Goal: Transaction & Acquisition: Purchase product/service

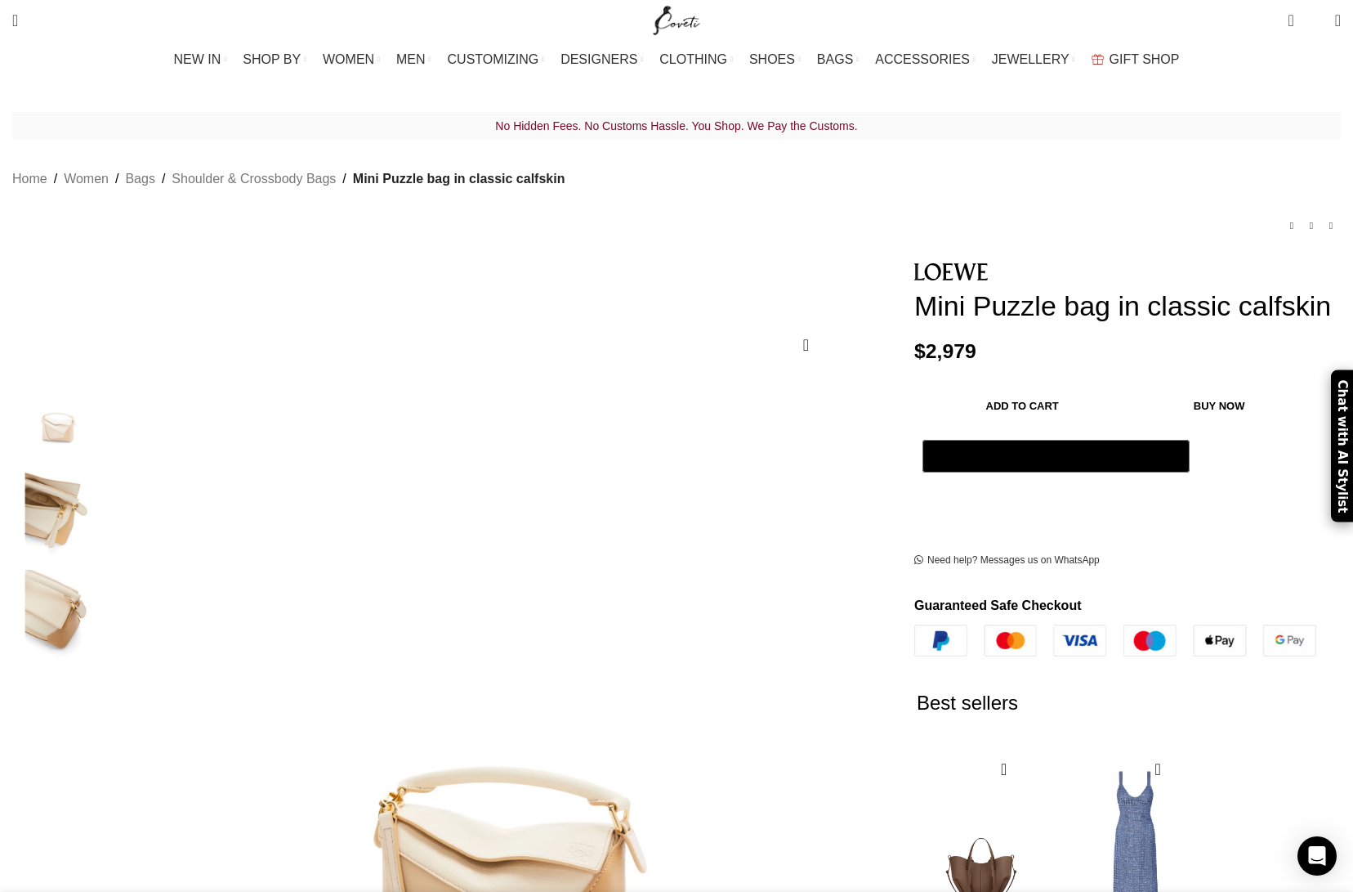
scroll to position [0, 172]
click at [108, 578] on img "3 / 3" at bounding box center [58, 618] width 100 height 96
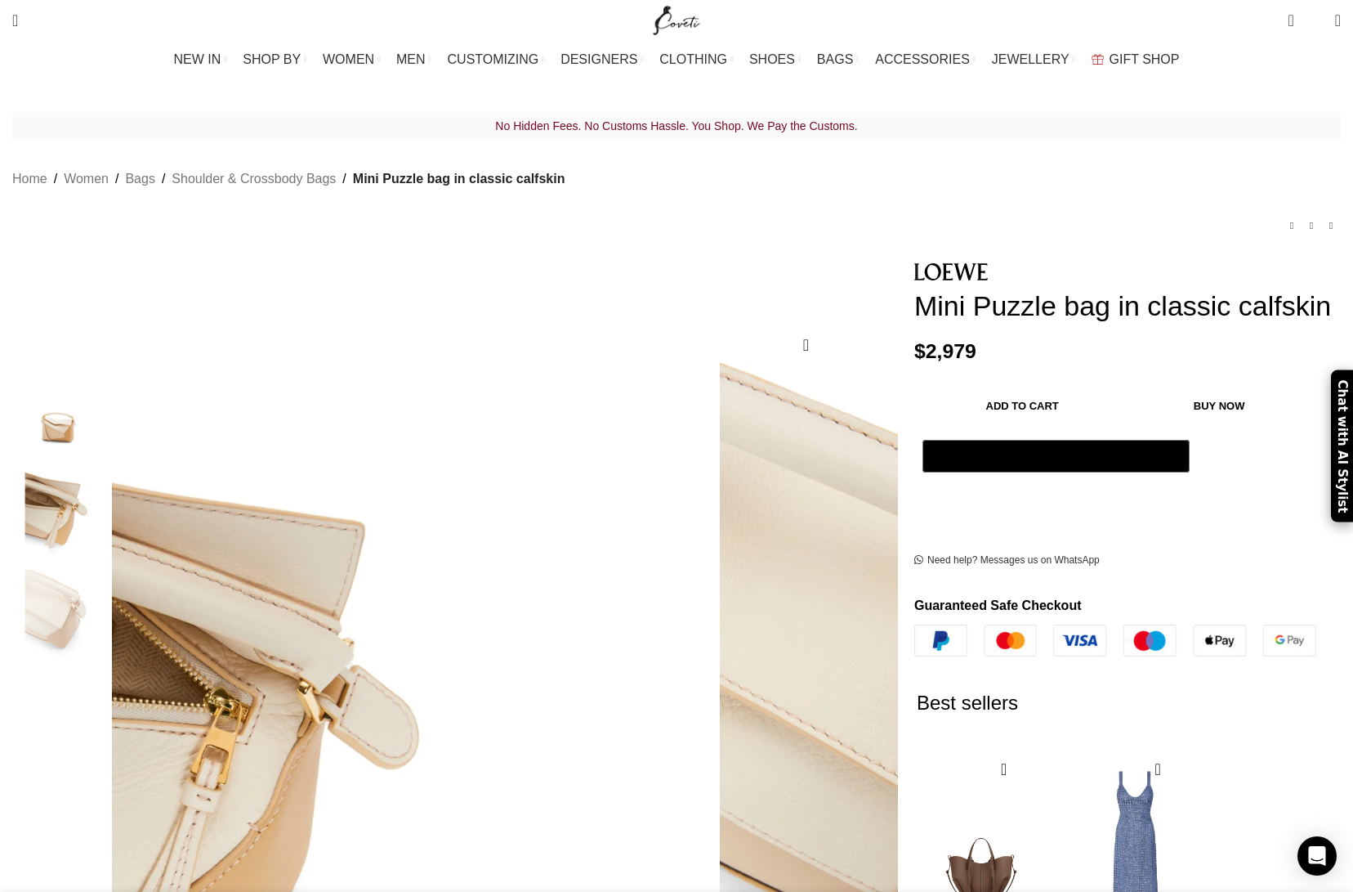
click at [108, 490] on img "2 / 3" at bounding box center [58, 514] width 100 height 96
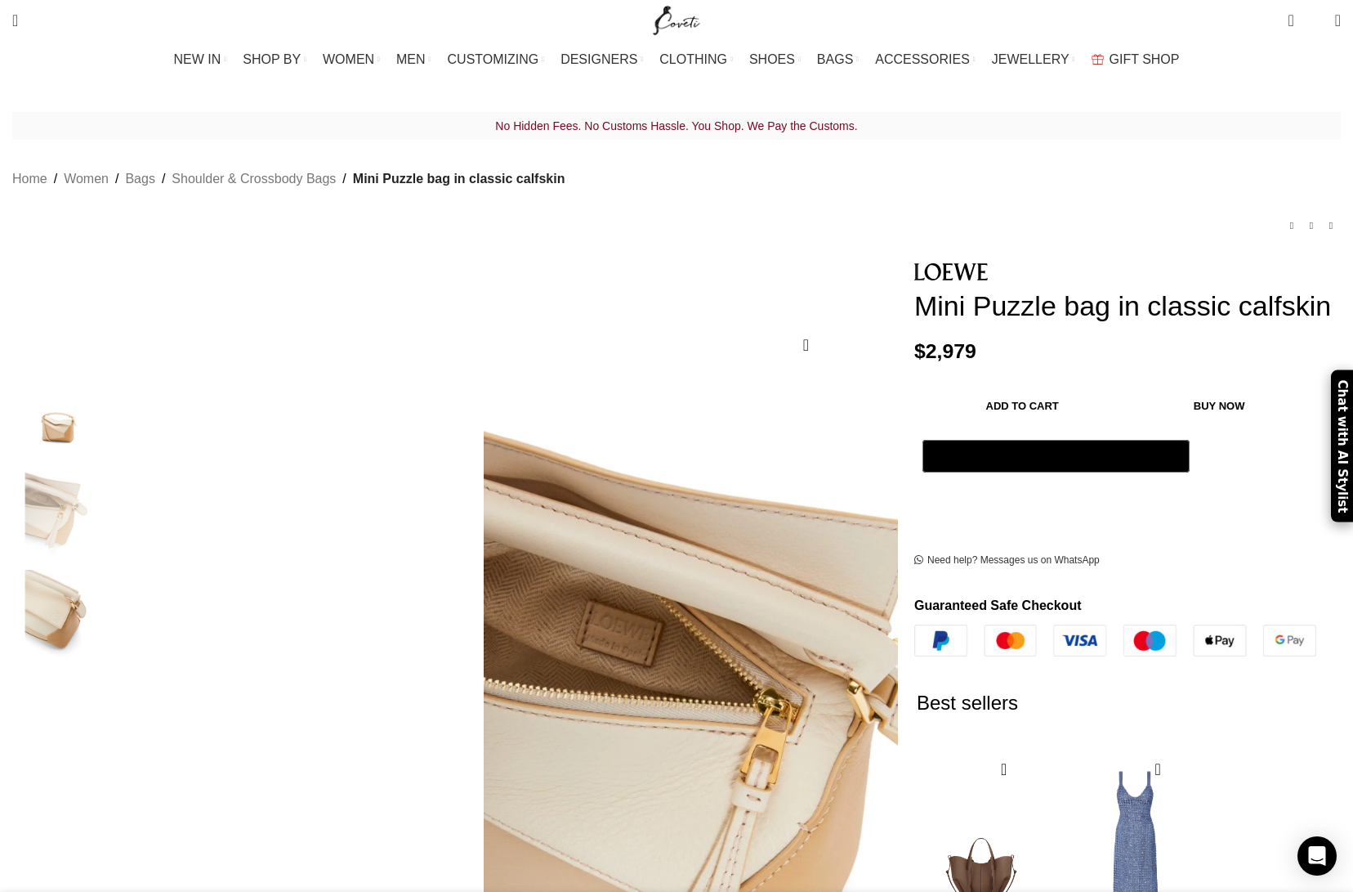
scroll to position [0, 344]
click at [108, 401] on img "1 / 3" at bounding box center [58, 411] width 100 height 96
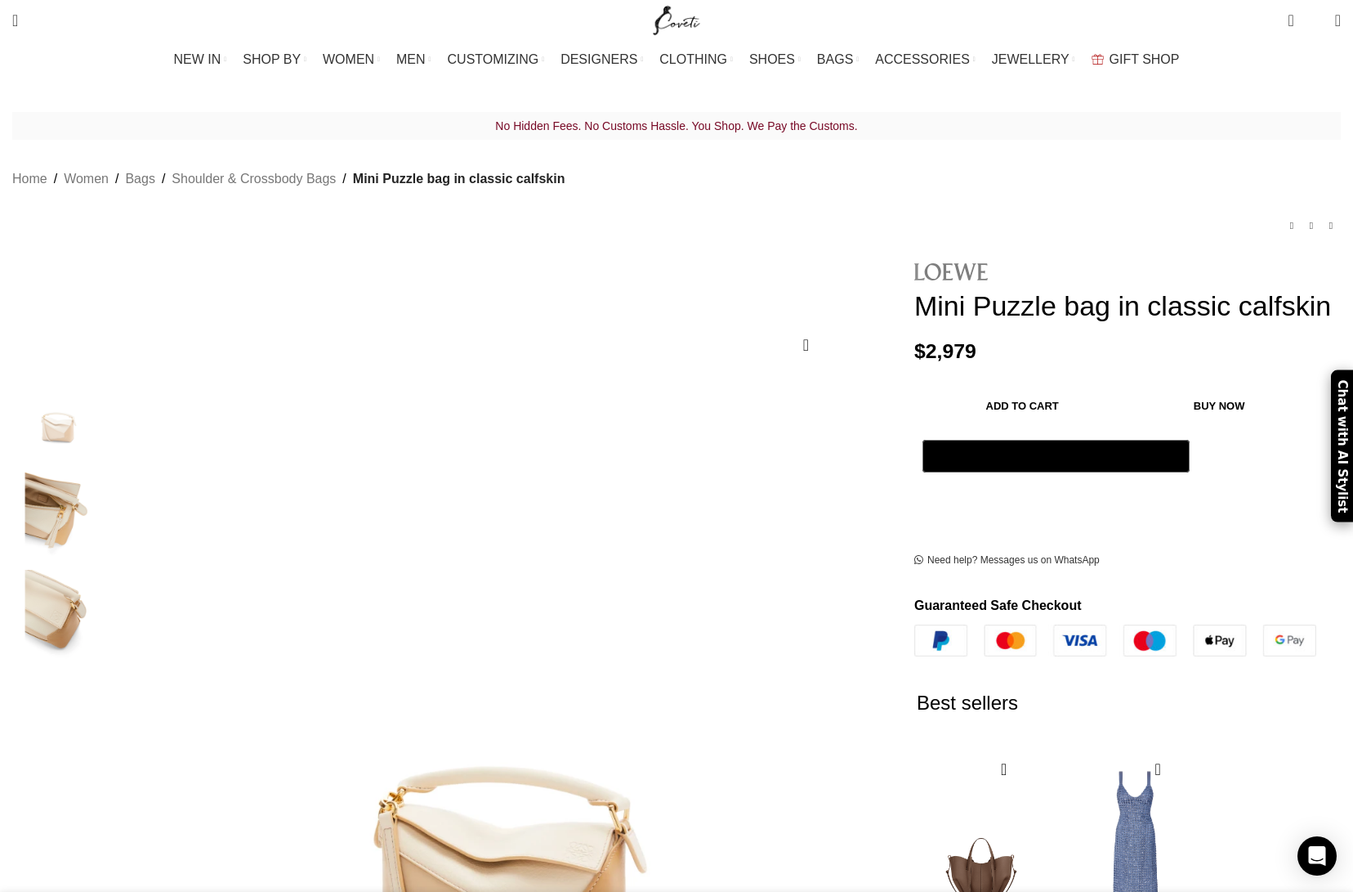
scroll to position [0, 516]
click at [914, 263] on img at bounding box center [951, 271] width 74 height 16
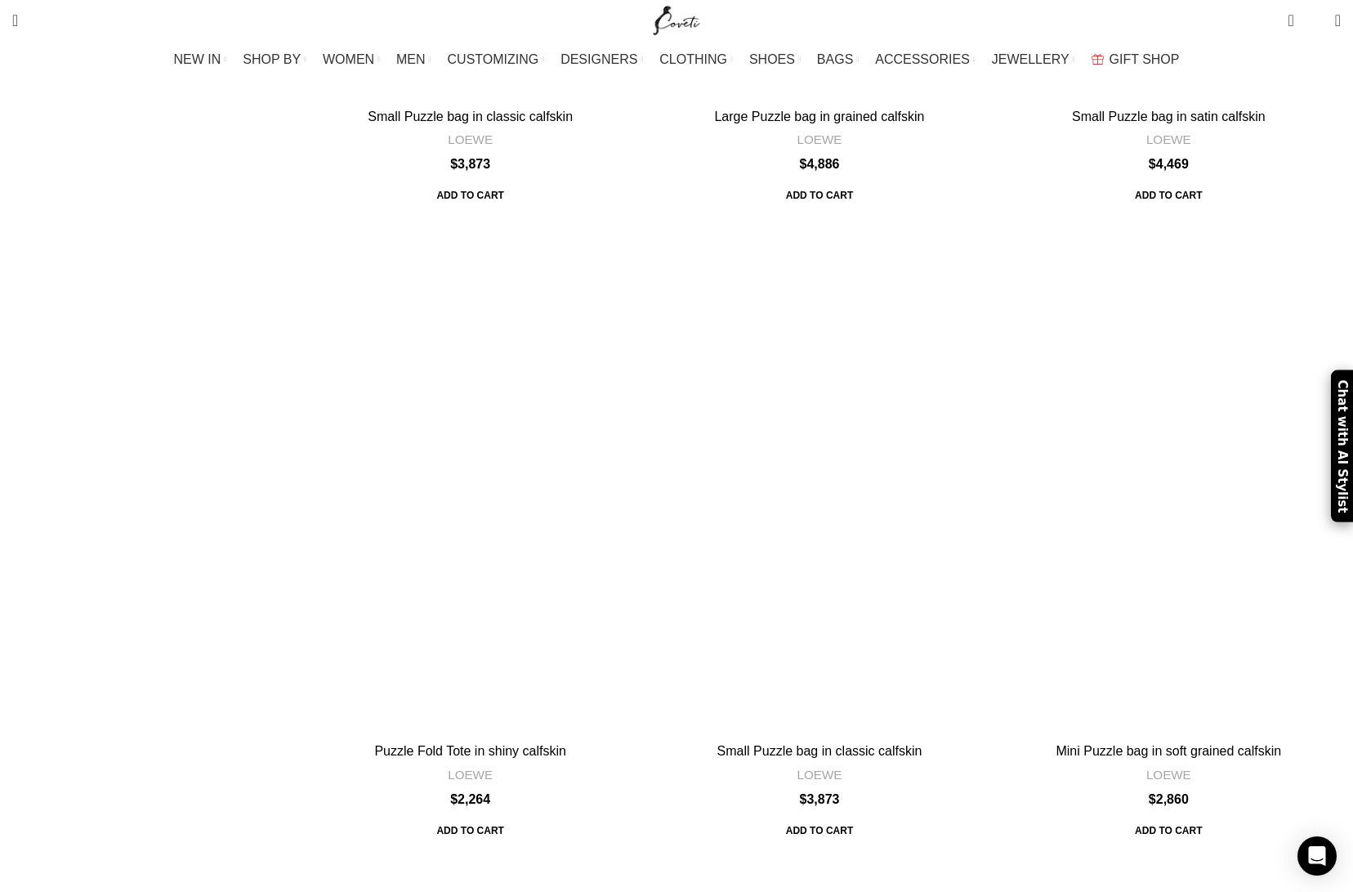
scroll to position [6714, 0]
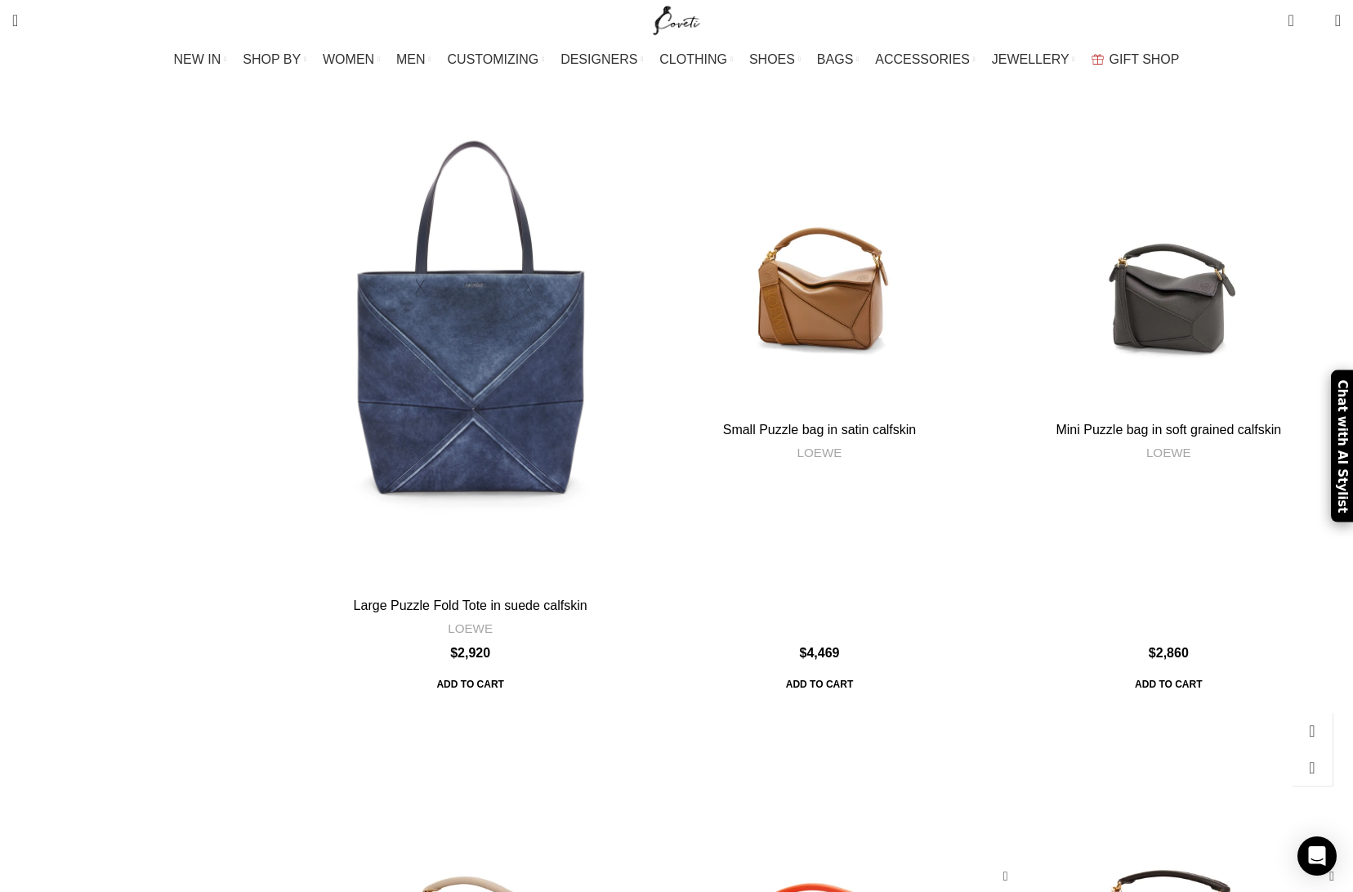
scroll to position [517, 0]
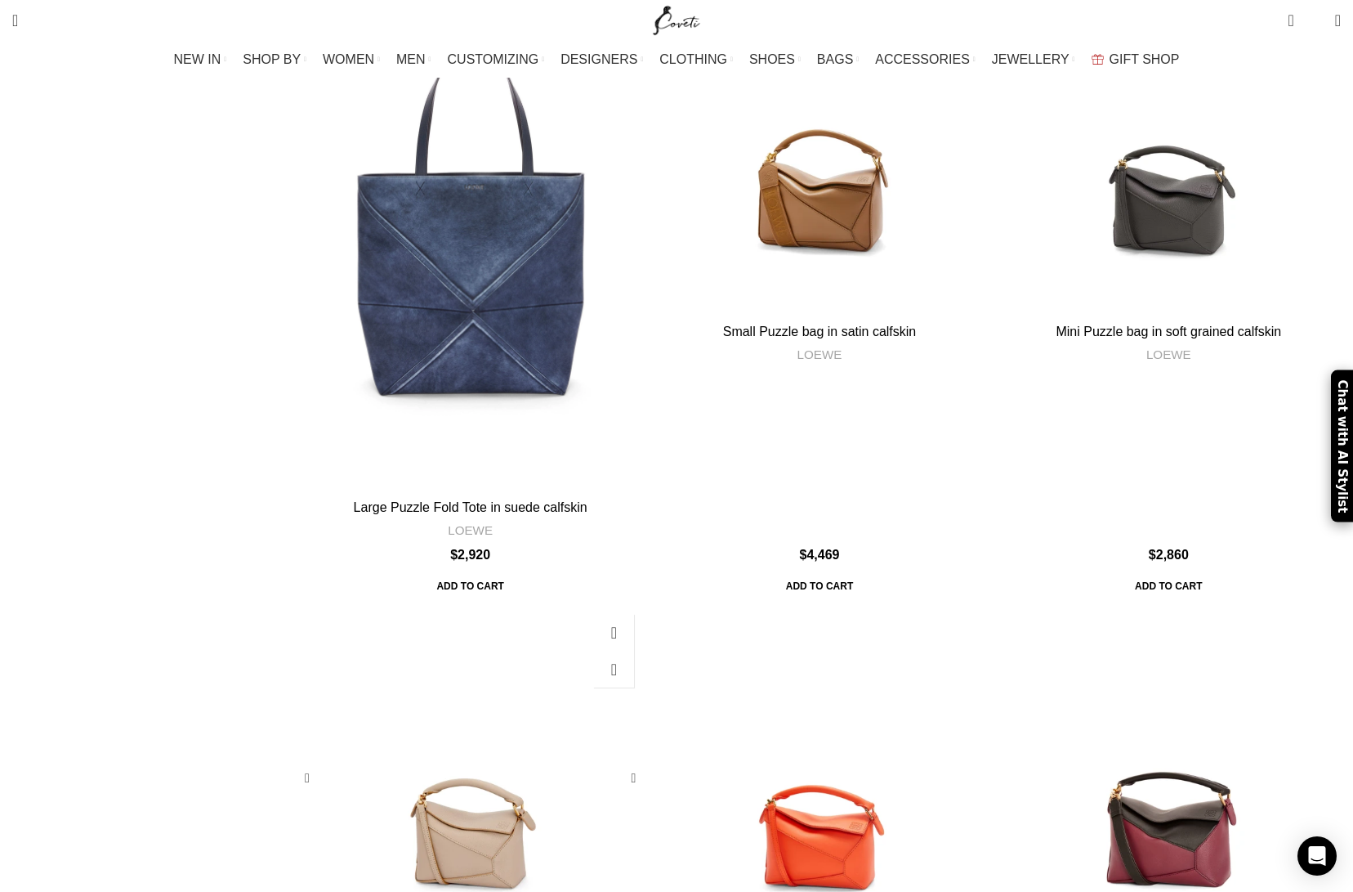
click at [527, 606] on div "Mini Puzzle bag in soft grained calfskin" at bounding box center [470, 778] width 114 height 344
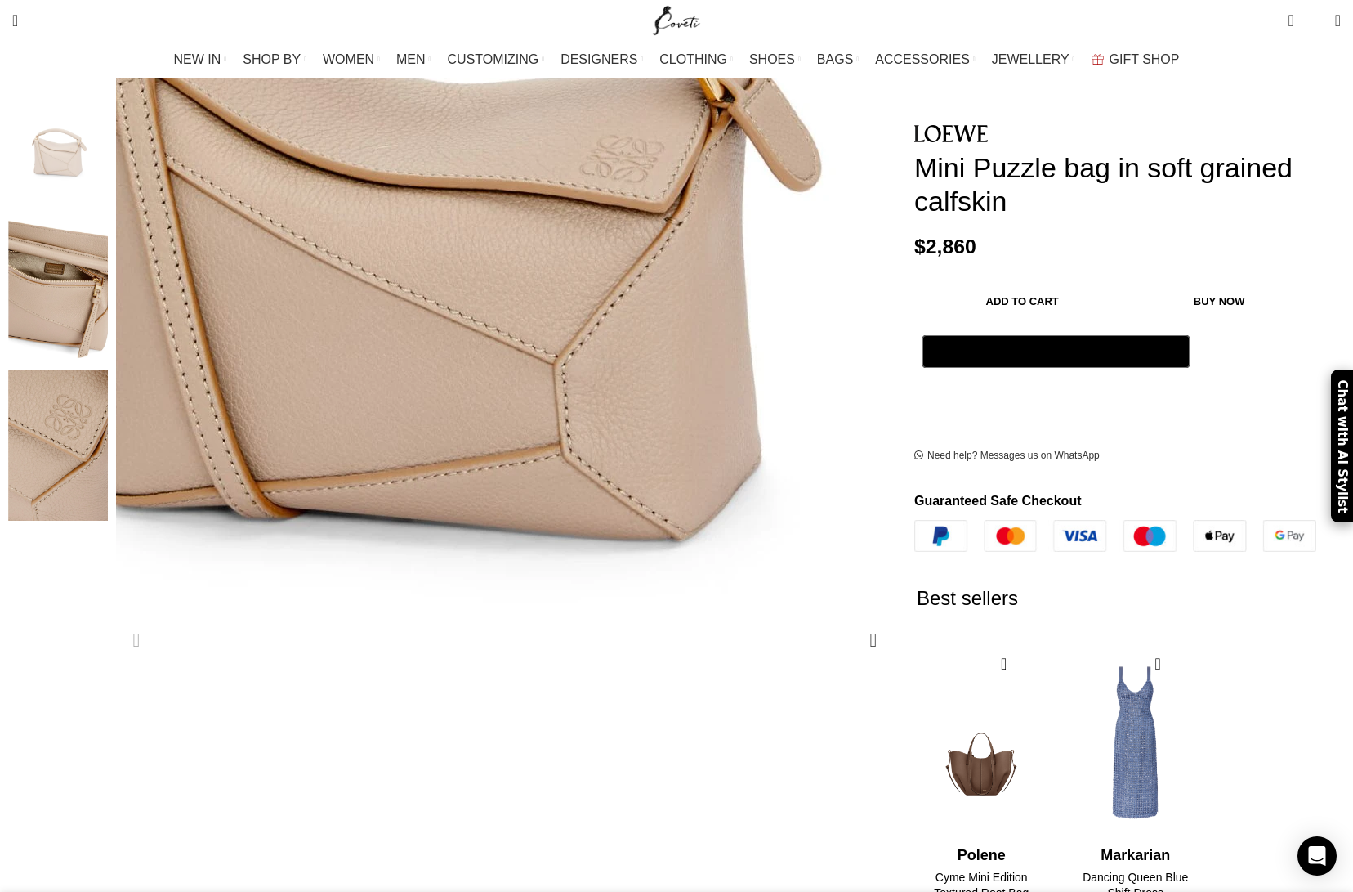
scroll to position [275, 0]
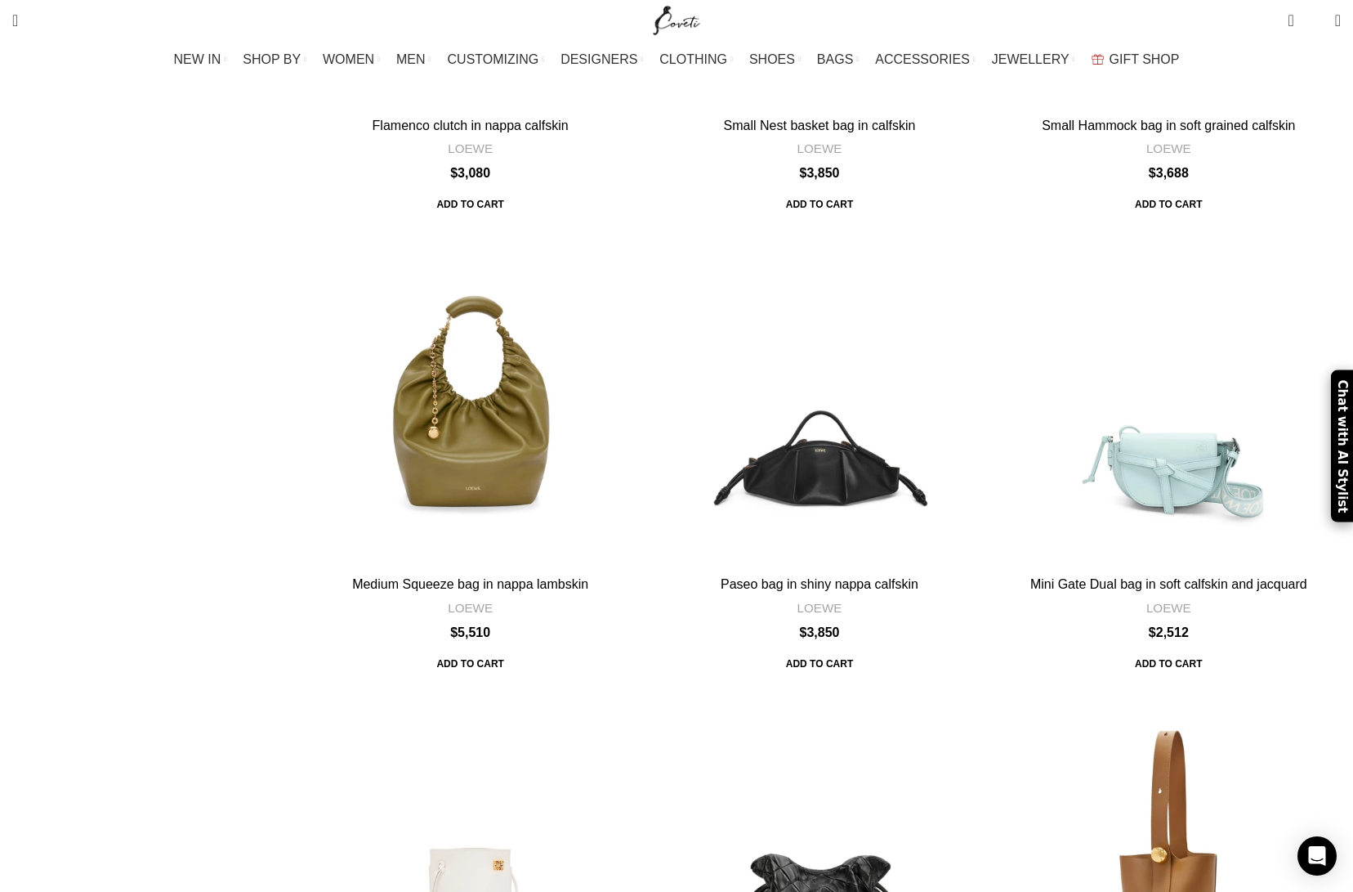
scroll to position [5578, 0]
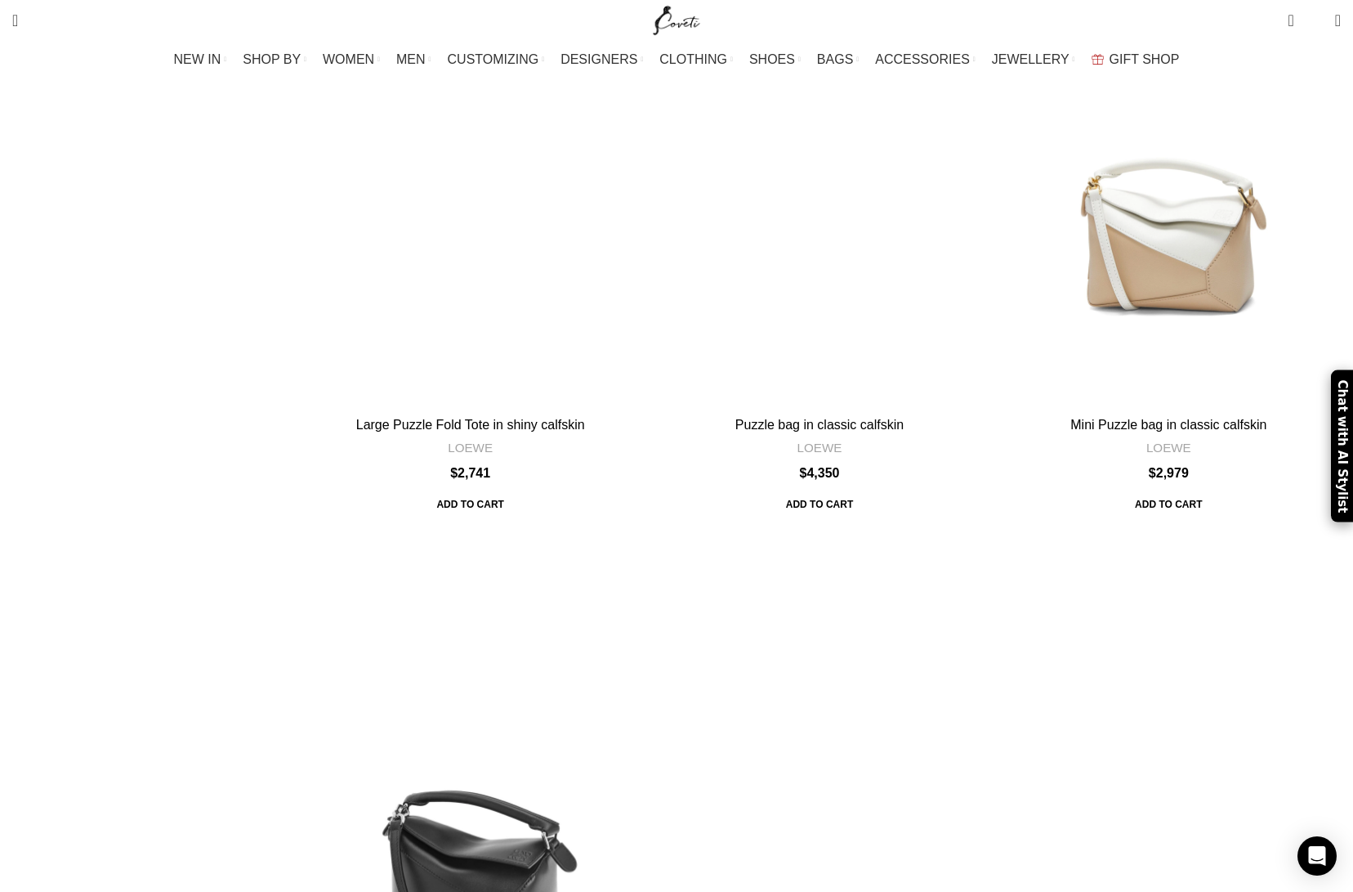
scroll to position [4921, 0]
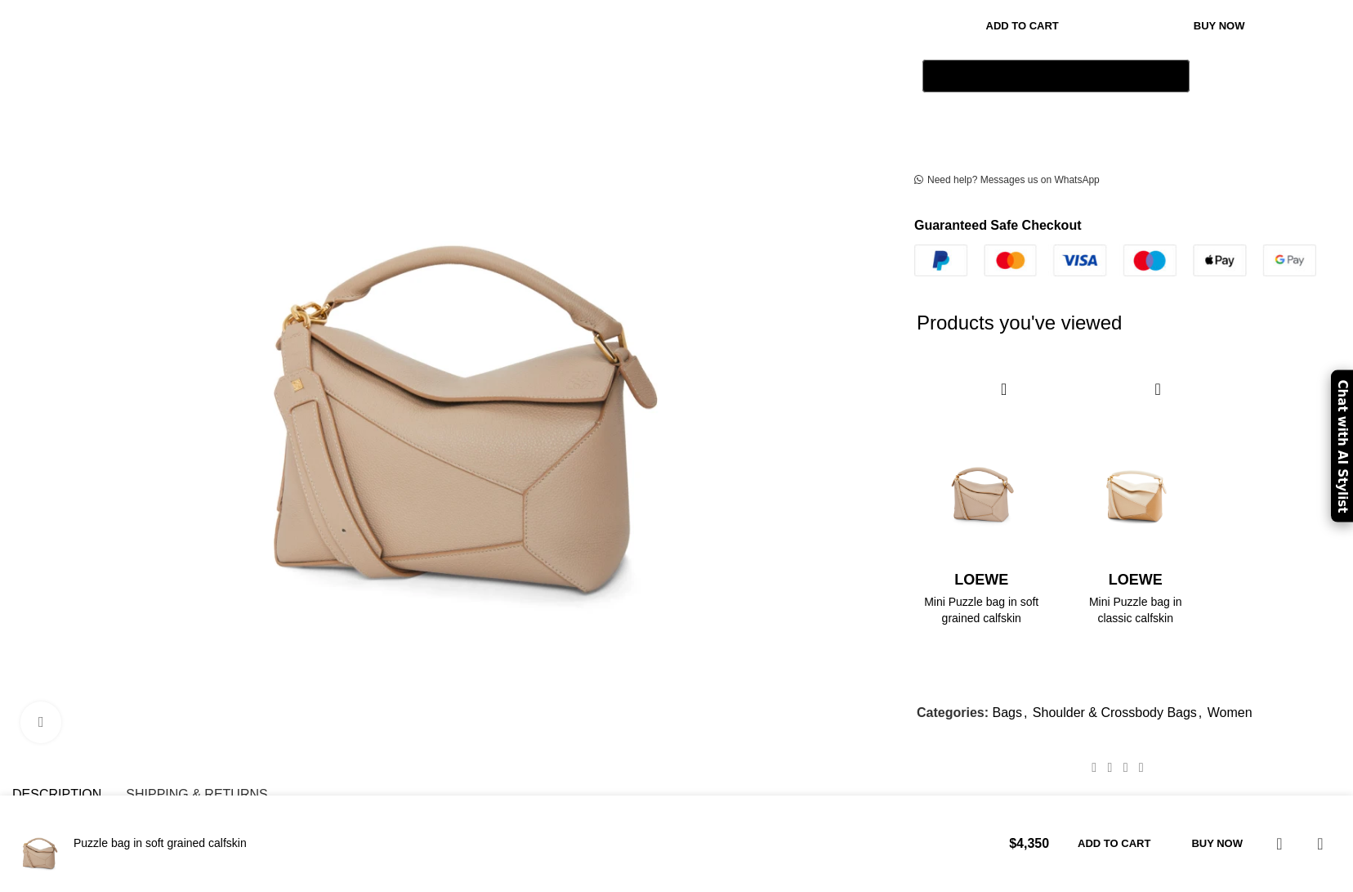
scroll to position [506, 0]
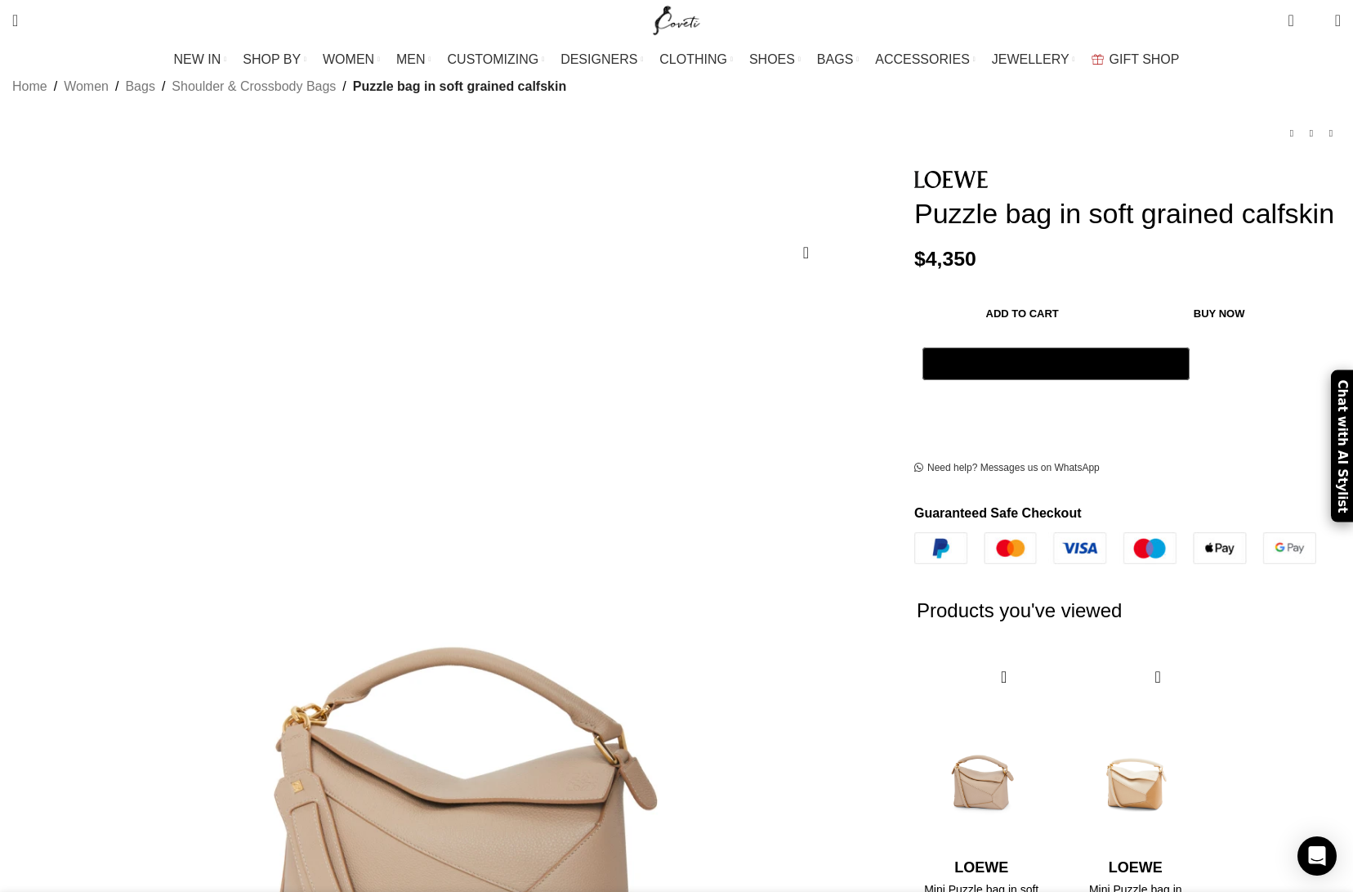
scroll to position [0, 172]
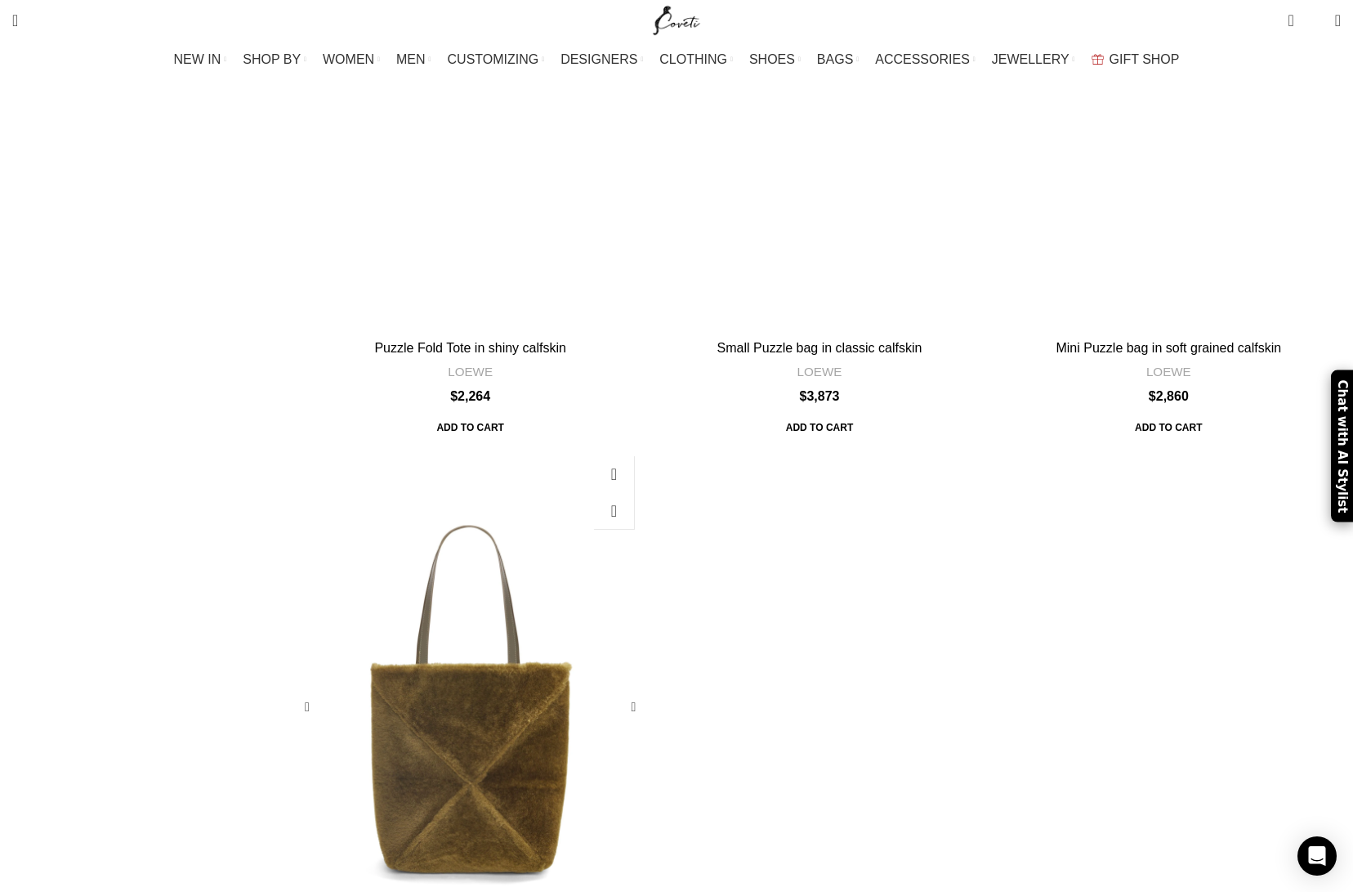
scroll to position [6971, 0]
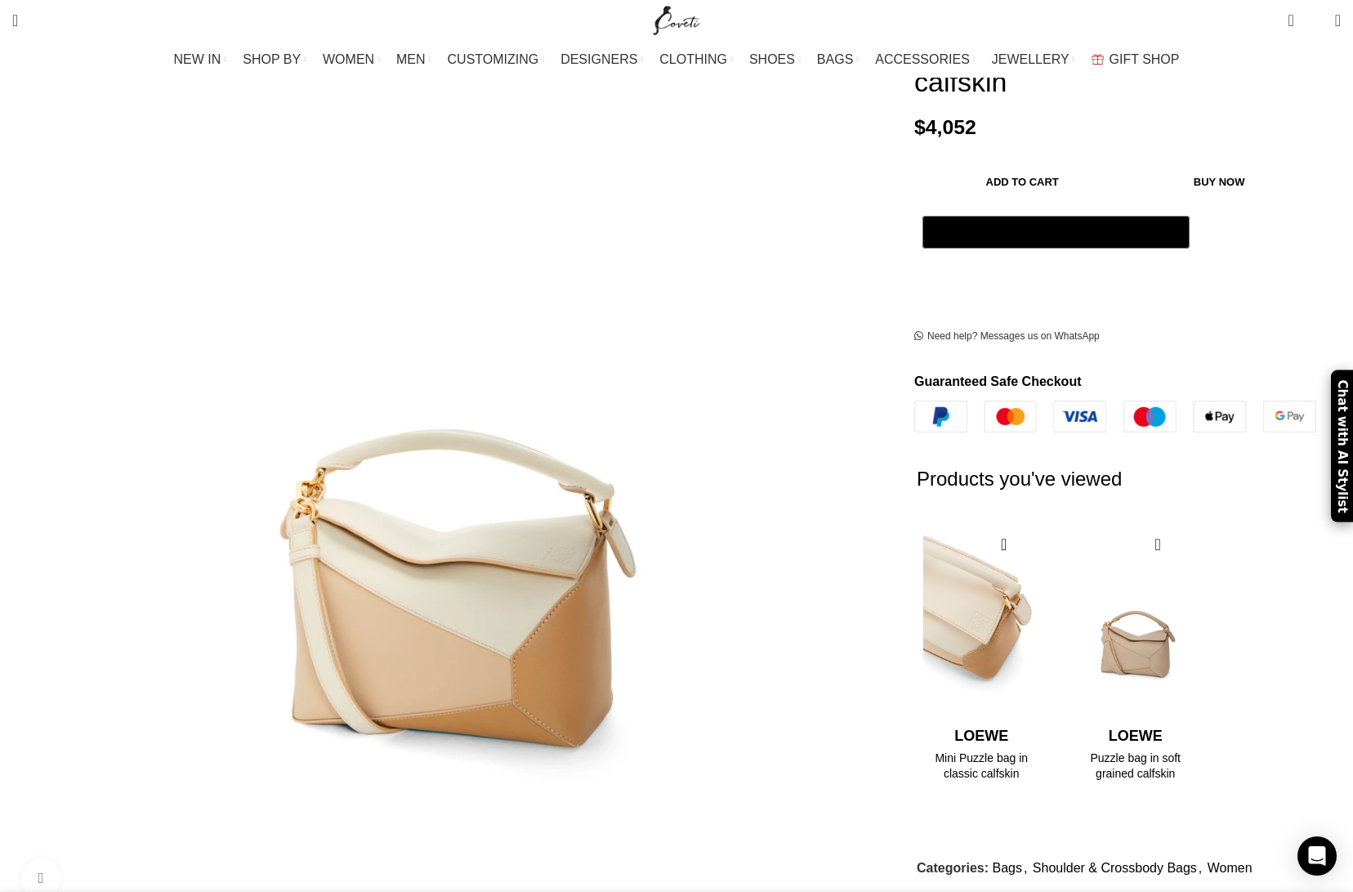
scroll to position [0, 860]
click at [921, 522] on img "1 / 2" at bounding box center [981, 623] width 133 height 202
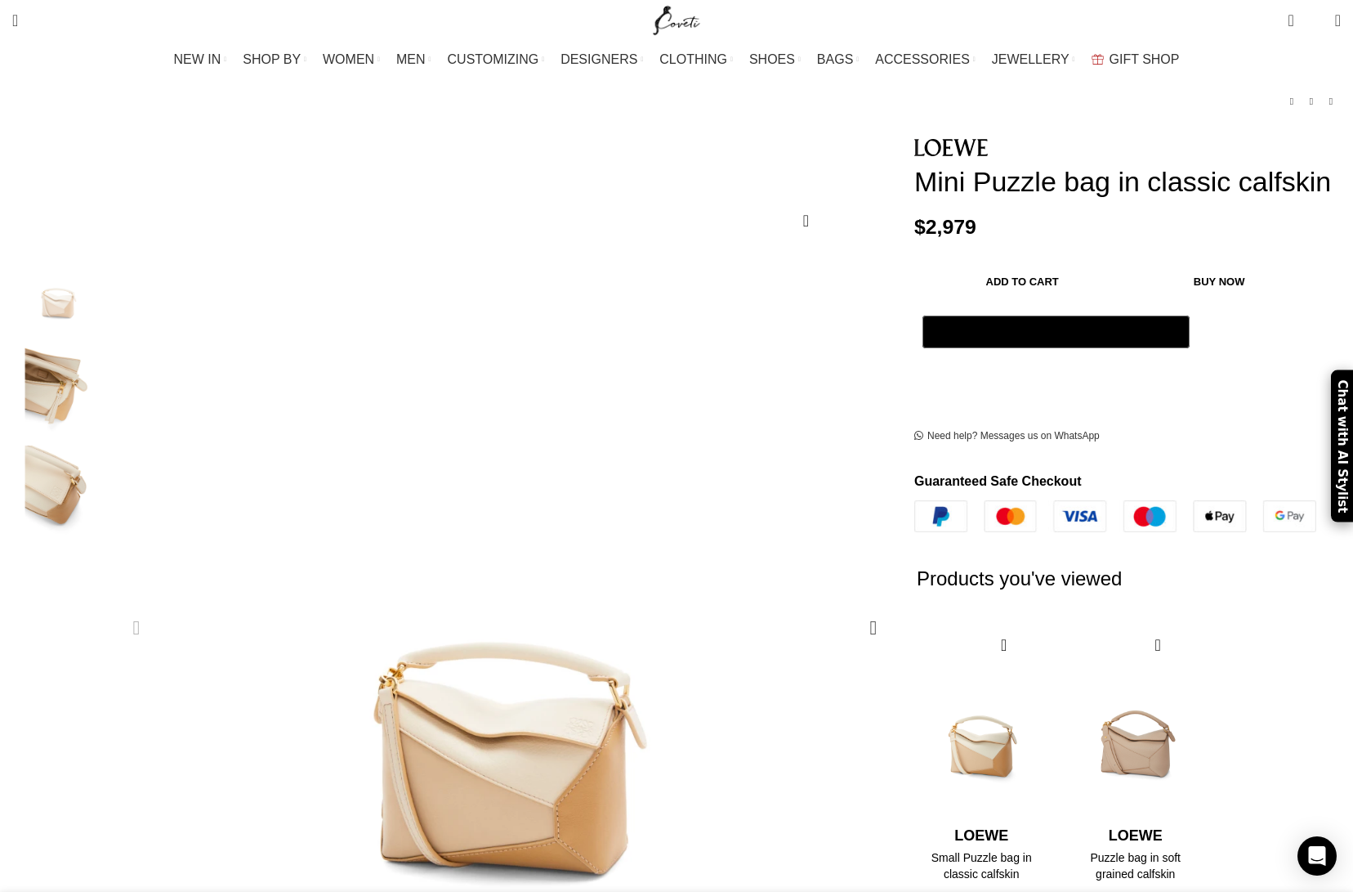
scroll to position [165, 0]
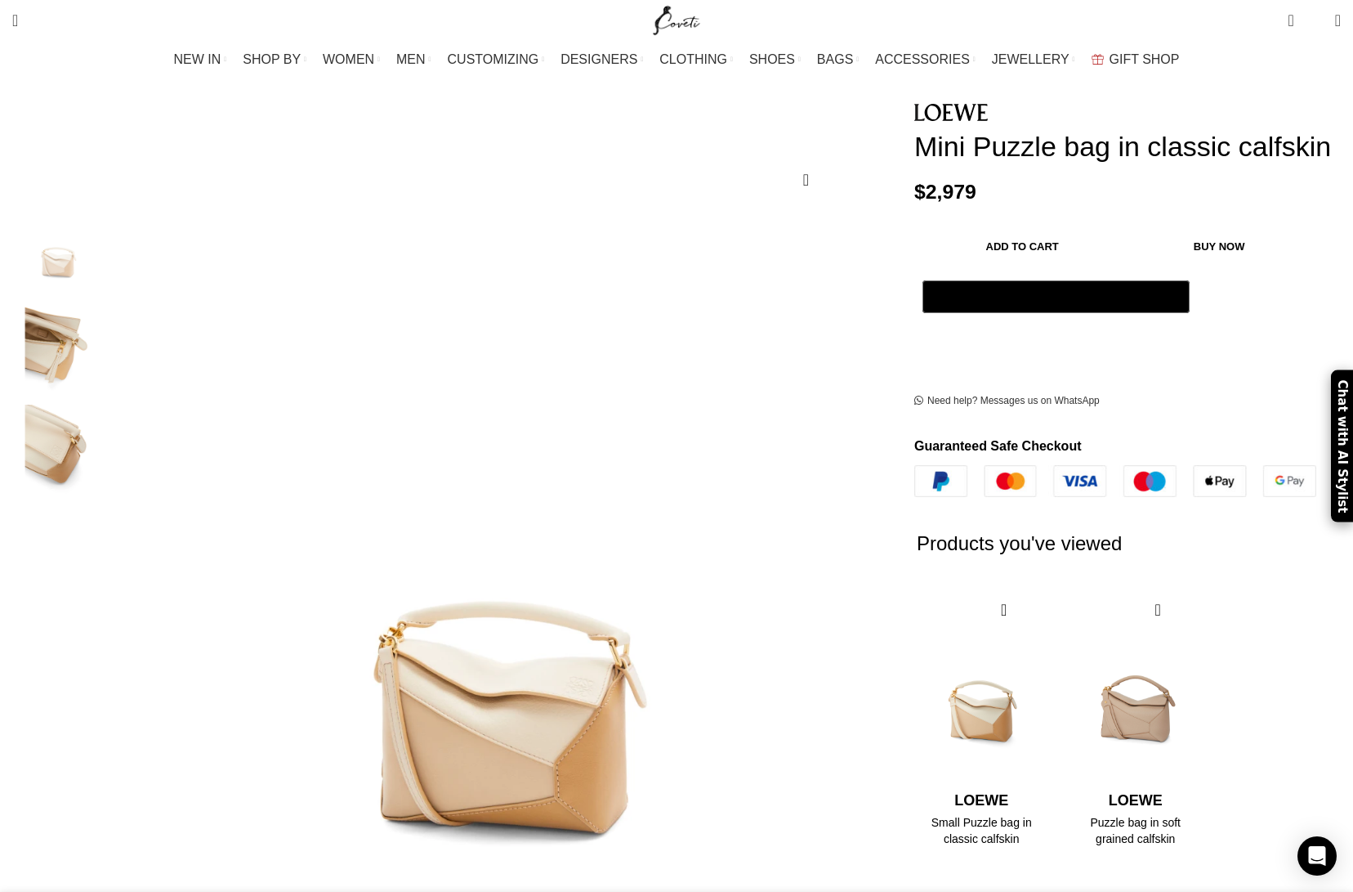
click at [1013, 252] on button "Add to cart" at bounding box center [1022, 247] width 199 height 34
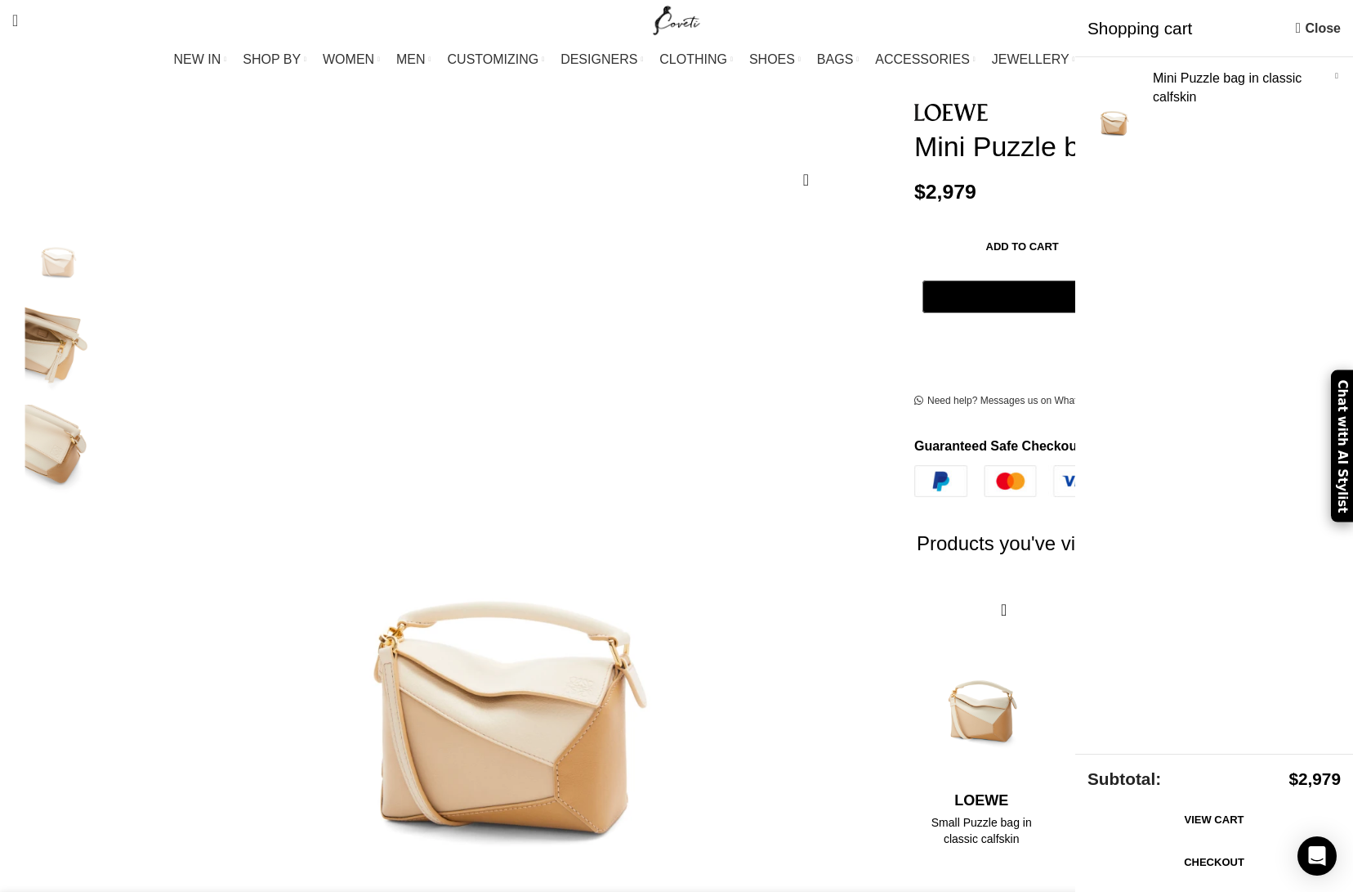
scroll to position [0, 114]
